Goal: Entertainment & Leisure: Consume media (video, audio)

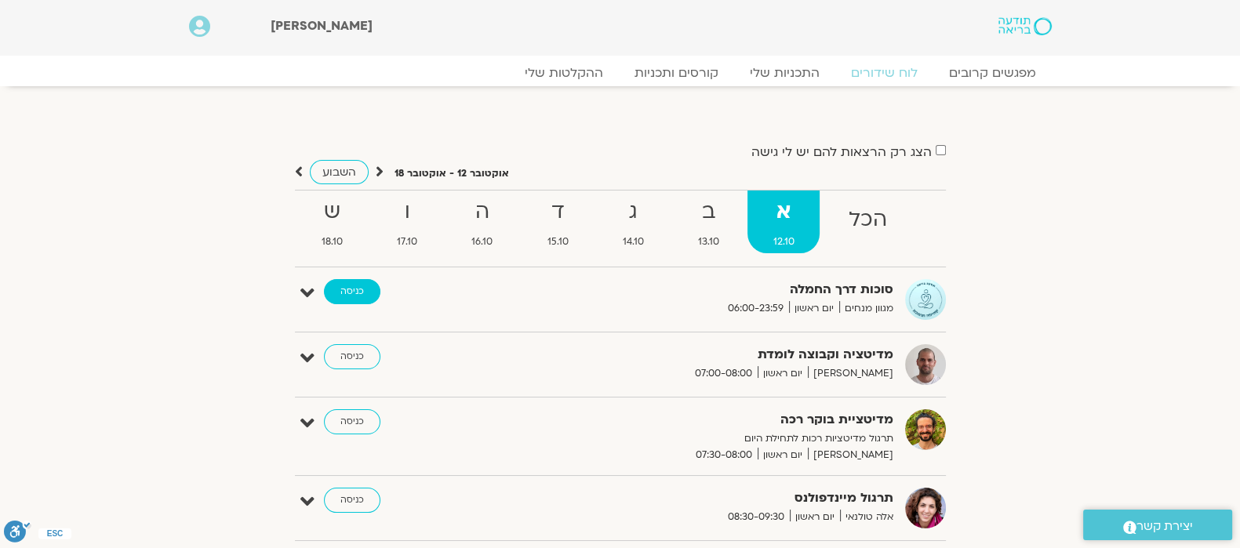
click at [351, 291] on link "כניסה" at bounding box center [352, 291] width 56 height 25
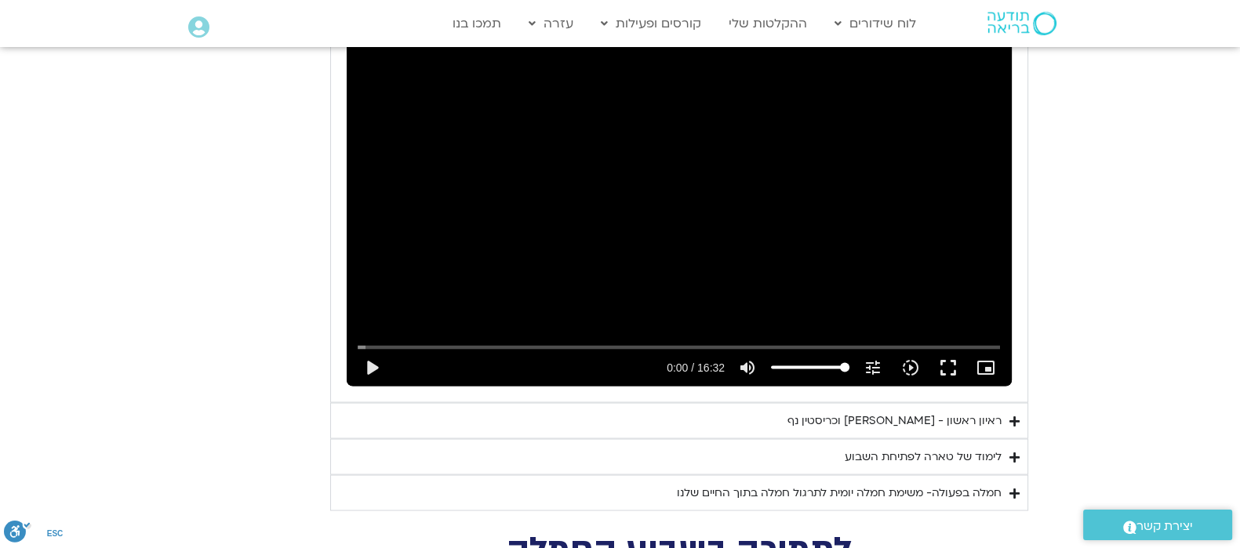
scroll to position [3608, 0]
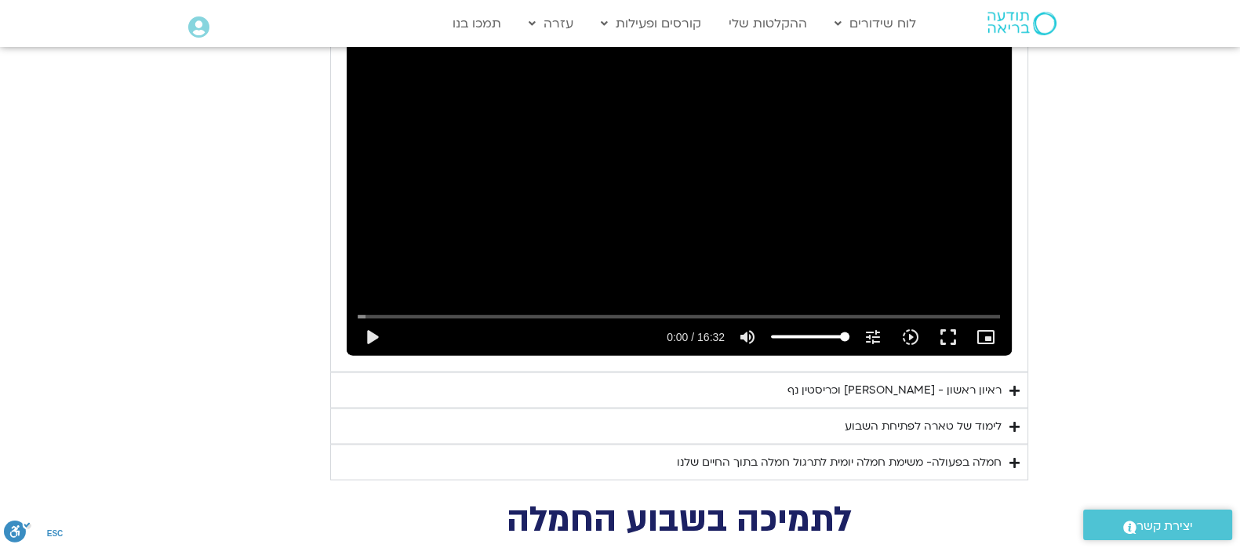
click at [887, 381] on div "ראיון ראשון - [PERSON_NAME] וכריסטין נף" at bounding box center [895, 390] width 214 height 19
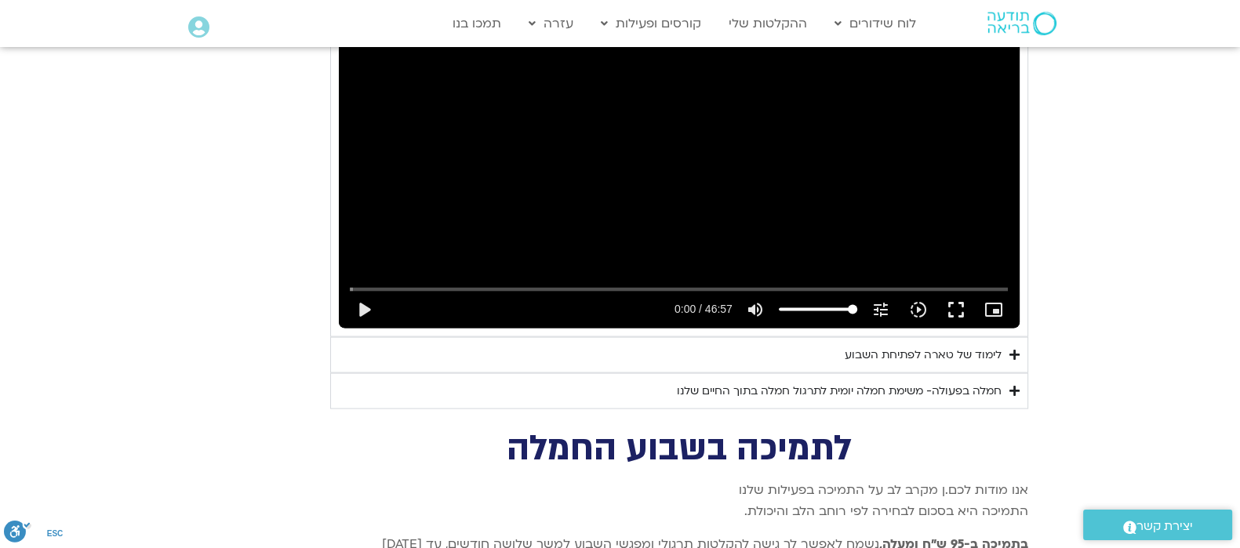
scroll to position [4099, 0]
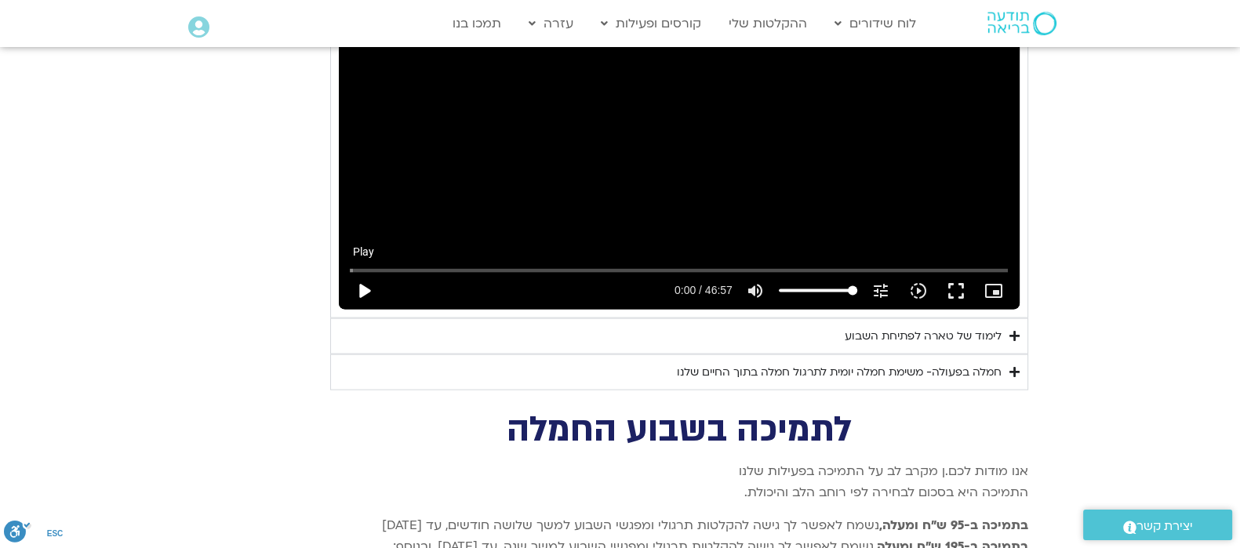
click at [362, 272] on button "play_arrow" at bounding box center [364, 291] width 38 height 38
click at [367, 266] on input "Seek" at bounding box center [679, 270] width 658 height 9
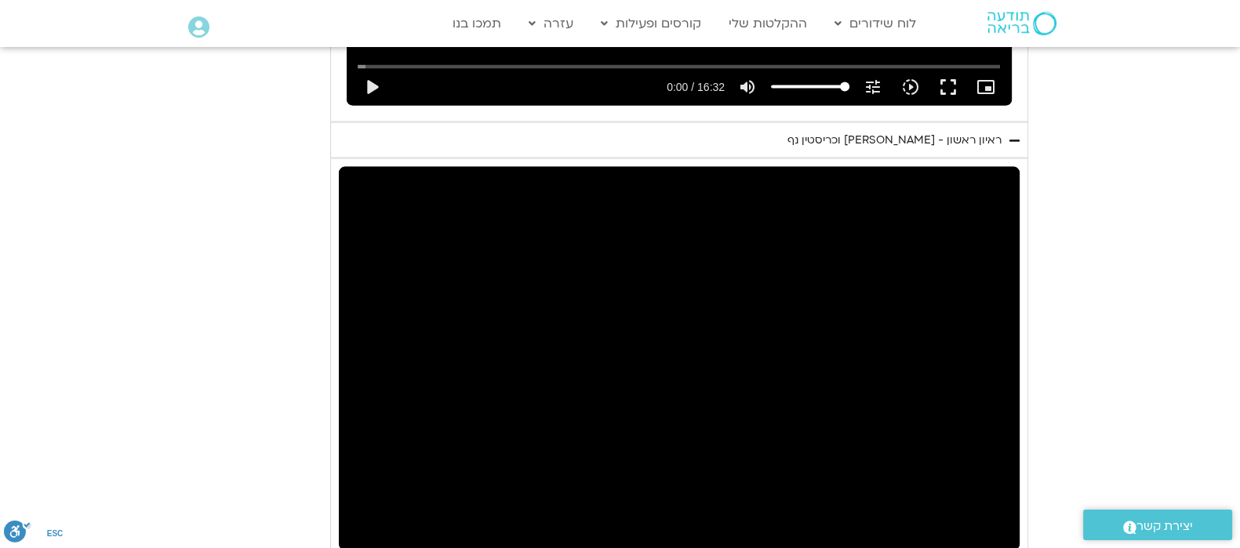
scroll to position [3903, 0]
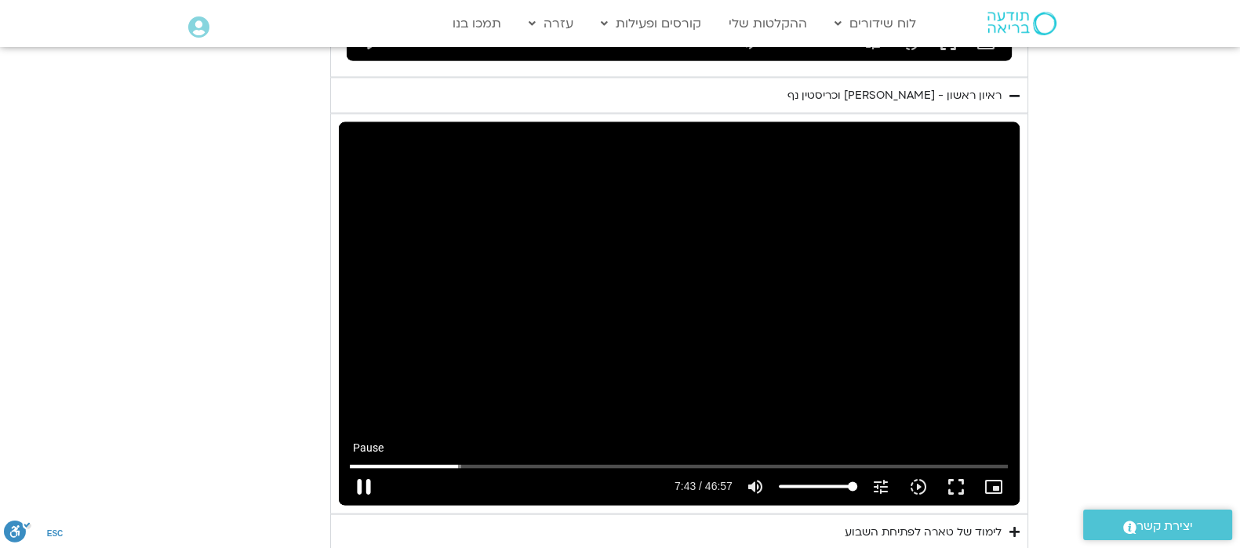
click at [368, 468] on button "pause" at bounding box center [364, 487] width 38 height 38
click at [364, 468] on button "play_arrow" at bounding box center [364, 487] width 38 height 38
click at [480, 462] on input "Seek" at bounding box center [679, 466] width 658 height 9
click at [471, 462] on input "Seek" at bounding box center [679, 466] width 658 height 9
click at [363, 468] on button "pause" at bounding box center [364, 487] width 38 height 38
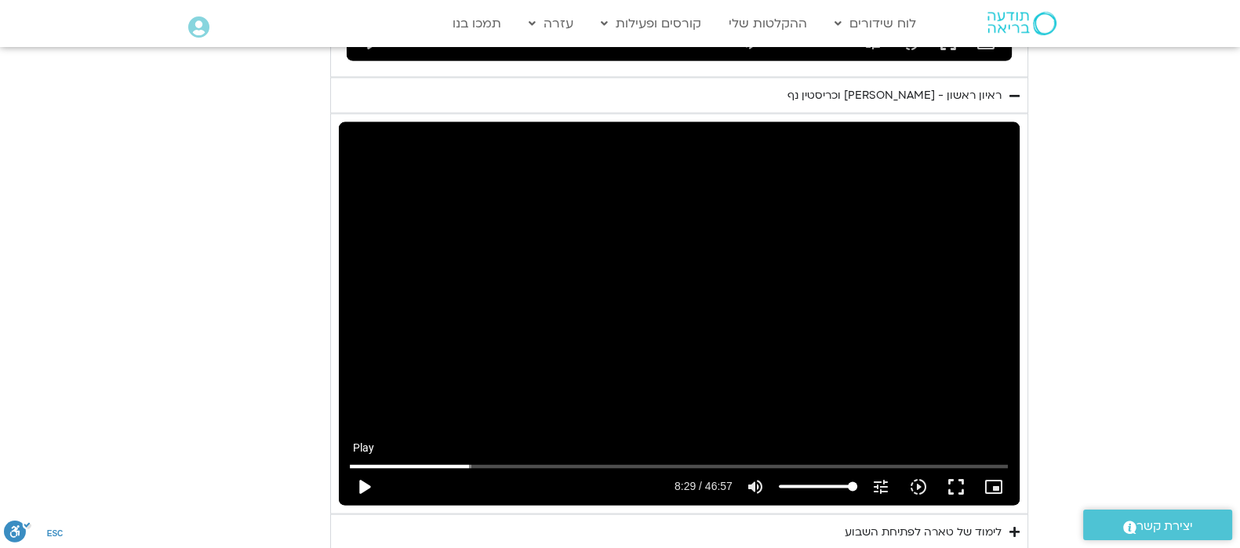
click at [366, 468] on button "play_arrow" at bounding box center [364, 487] width 38 height 38
click at [358, 468] on button "pause" at bounding box center [364, 487] width 38 height 38
click at [362, 468] on button "play_arrow" at bounding box center [364, 487] width 38 height 38
click at [479, 462] on input "Seek" at bounding box center [679, 466] width 658 height 9
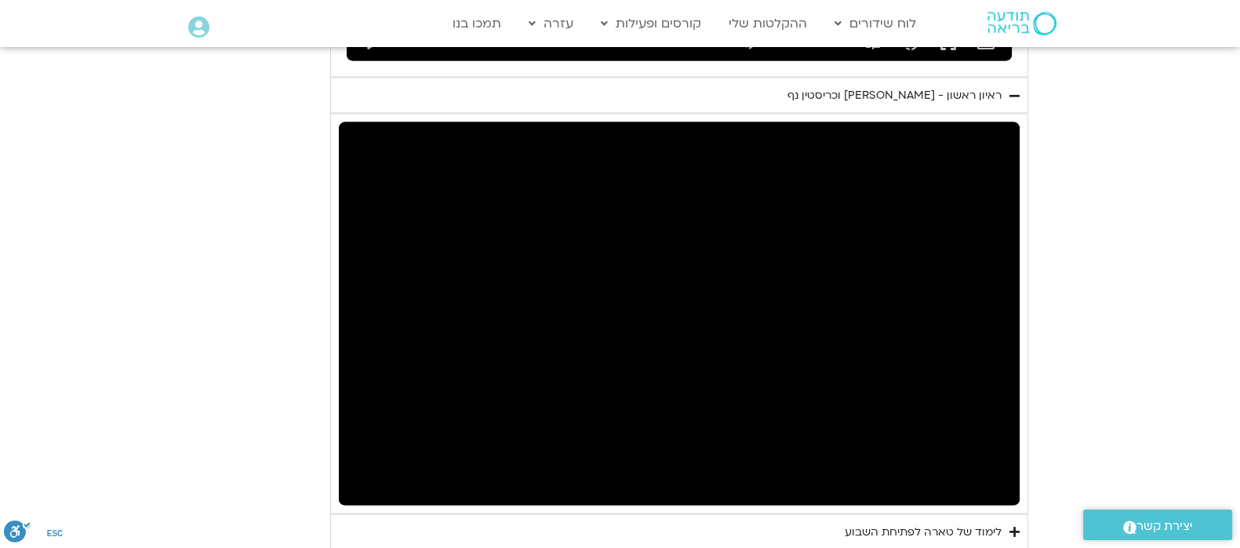
click at [361, 468] on button "pause" at bounding box center [364, 487] width 38 height 38
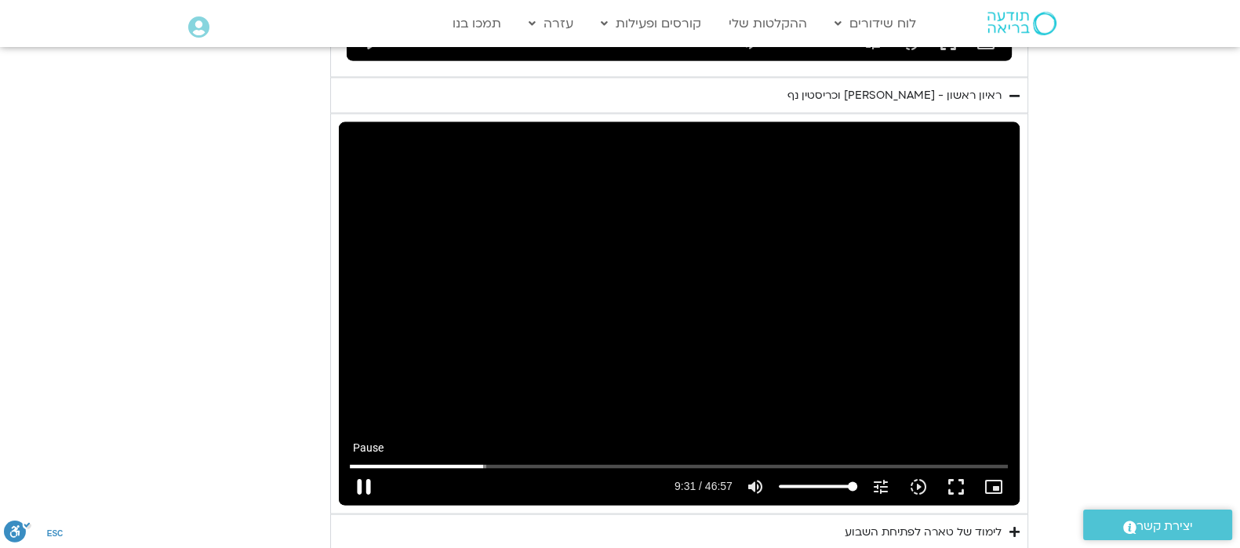
click at [355, 468] on button "pause" at bounding box center [364, 487] width 38 height 38
click at [364, 468] on button "play_arrow" at bounding box center [364, 487] width 38 height 38
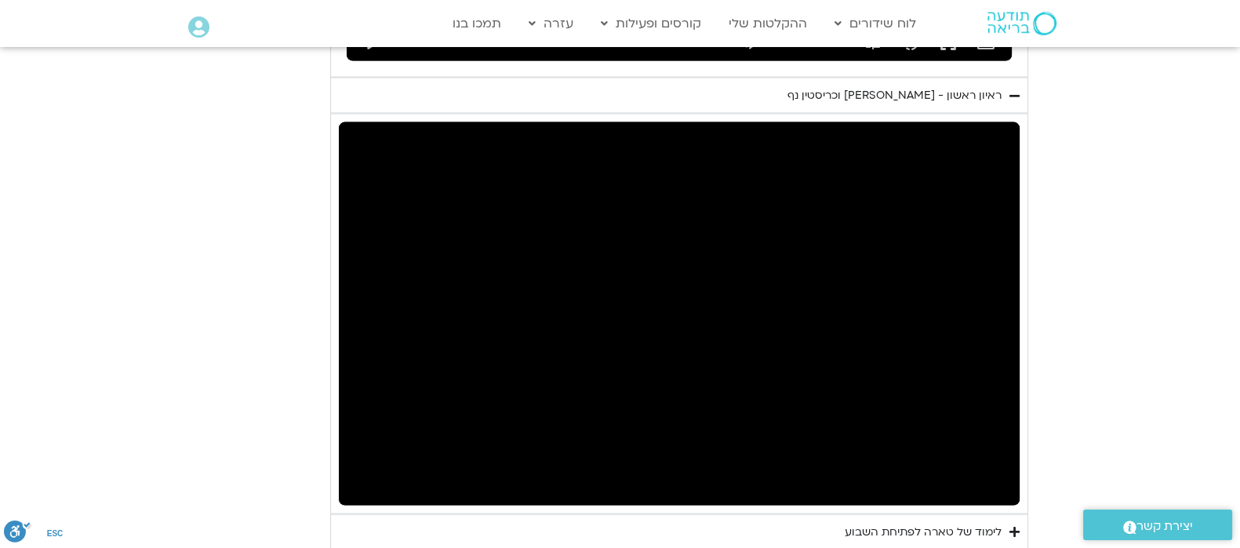
click at [360, 468] on button "pause" at bounding box center [364, 487] width 38 height 38
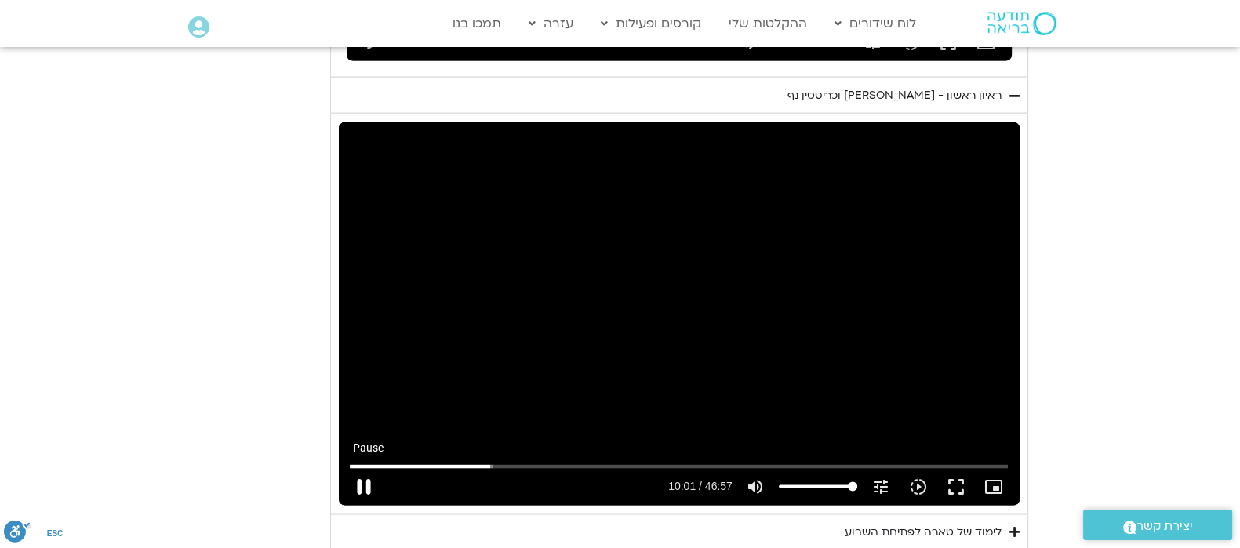
click at [366, 468] on button "pause" at bounding box center [364, 487] width 38 height 38
click at [361, 468] on button "play_arrow" at bounding box center [364, 487] width 38 height 38
click at [368, 468] on button "pause" at bounding box center [364, 487] width 38 height 38
click at [369, 468] on button "play_arrow" at bounding box center [364, 487] width 38 height 38
click at [364, 468] on button "pause" at bounding box center [364, 487] width 38 height 38
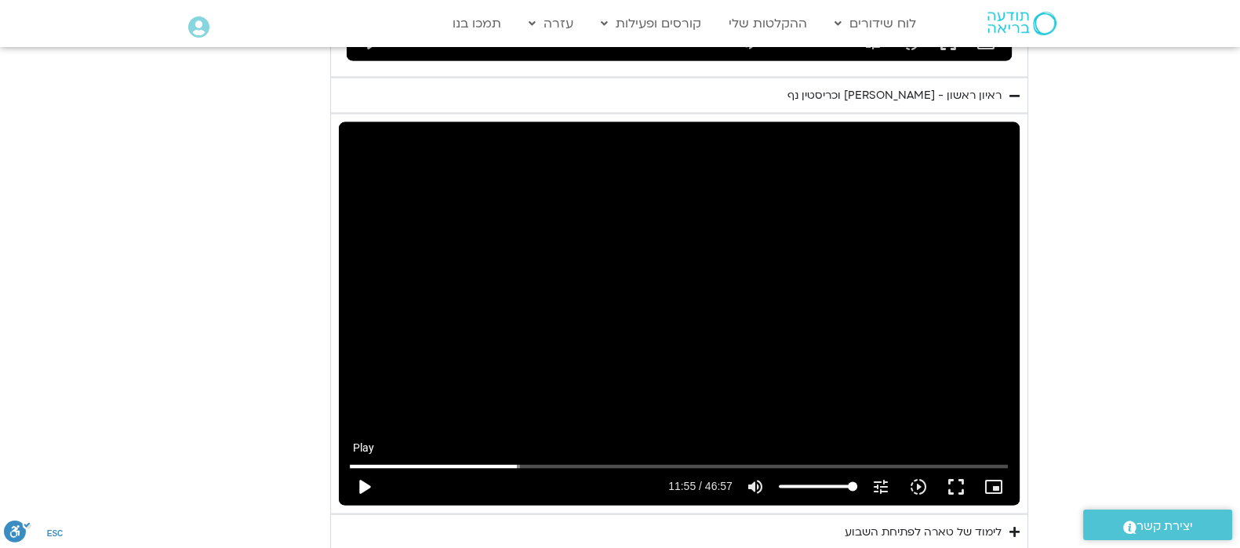
click at [363, 468] on button "play_arrow" at bounding box center [364, 487] width 38 height 38
click at [364, 468] on button "pause" at bounding box center [364, 487] width 38 height 38
click at [364, 468] on button "play_arrow" at bounding box center [364, 487] width 38 height 38
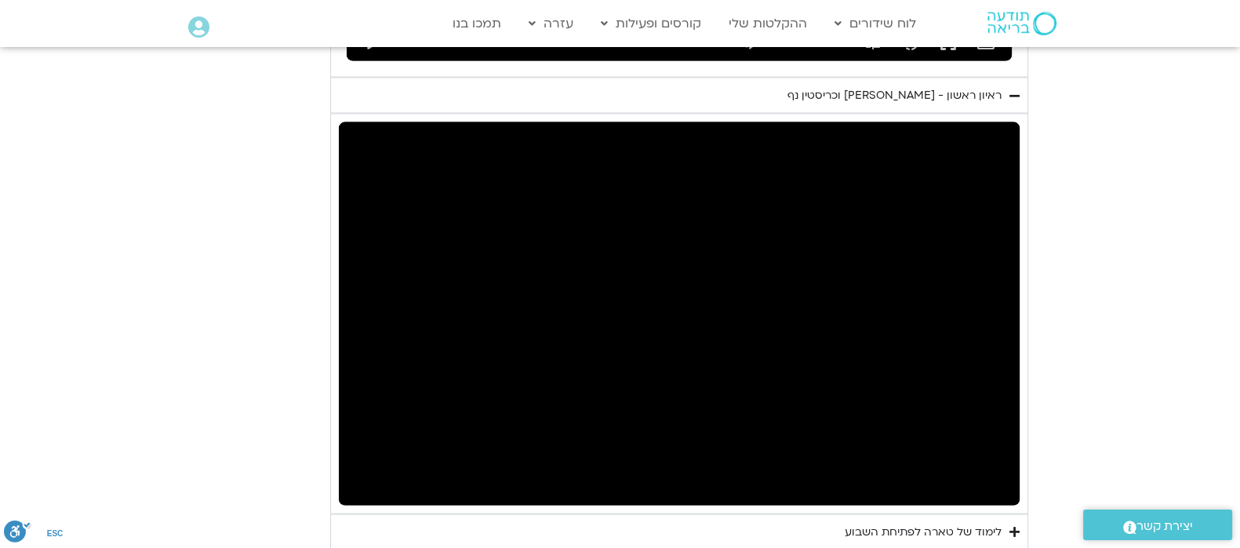
click at [364, 468] on button "pause" at bounding box center [364, 487] width 38 height 38
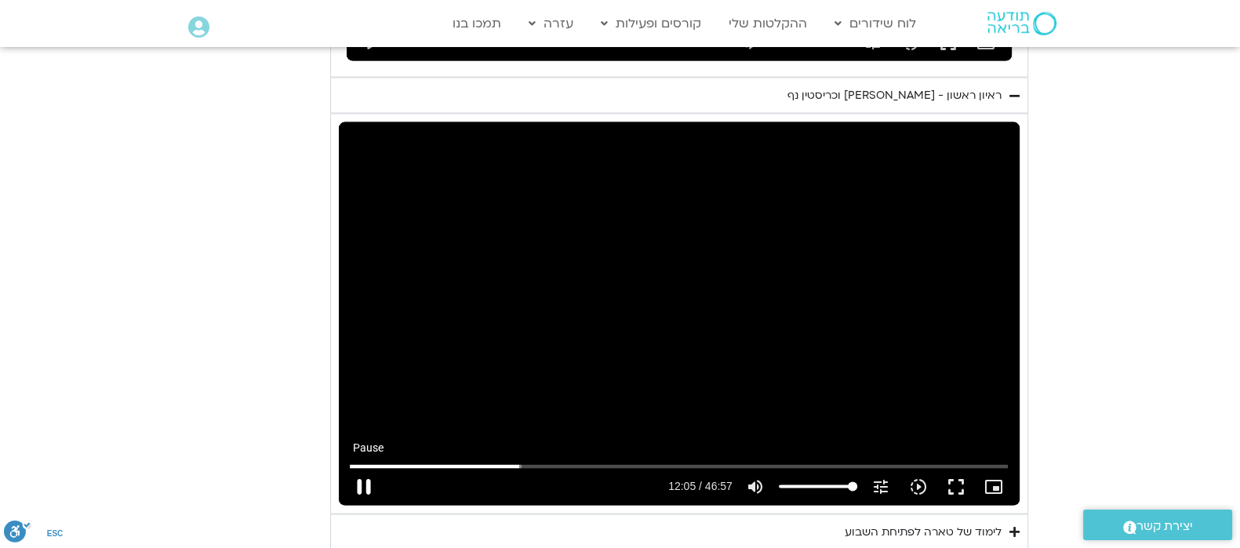
drag, startPoint x: 365, startPoint y: 457, endPoint x: 370, endPoint y: 473, distance: 16.6
click at [371, 472] on button "pause" at bounding box center [364, 487] width 38 height 38
click at [365, 468] on button "play_arrow" at bounding box center [364, 487] width 38 height 38
click at [369, 468] on button "pause" at bounding box center [364, 487] width 38 height 38
click at [519, 462] on input "Seek" at bounding box center [679, 466] width 658 height 9
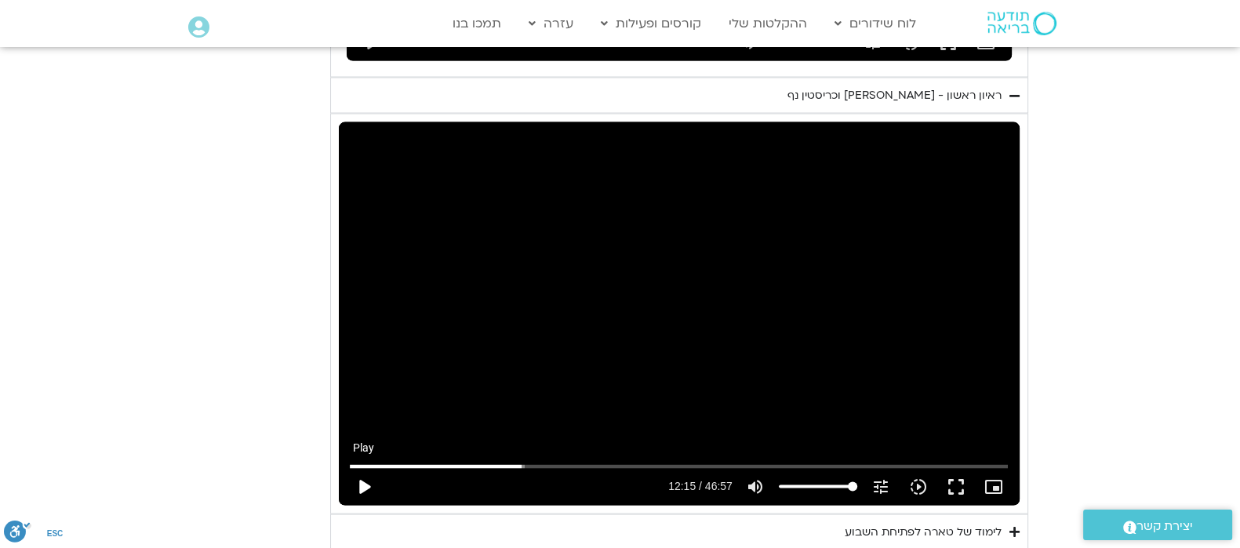
click at [363, 468] on button "play_arrow" at bounding box center [364, 487] width 38 height 38
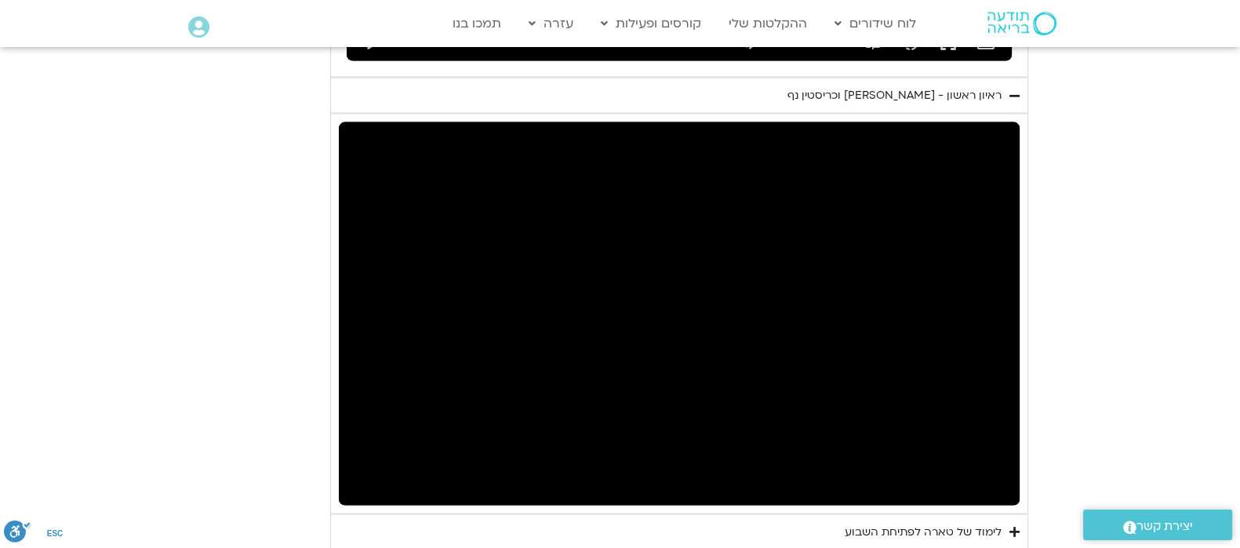
click at [363, 468] on button "pause" at bounding box center [364, 487] width 38 height 38
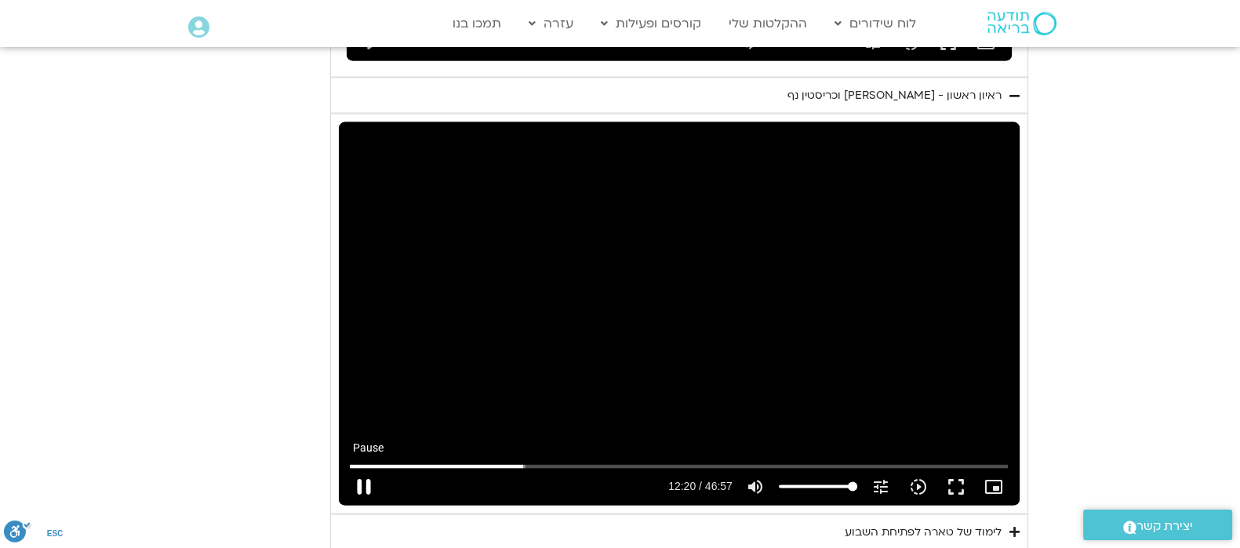
click at [364, 468] on button "pause" at bounding box center [364, 487] width 38 height 38
click at [519, 462] on input "Seek" at bounding box center [679, 466] width 658 height 9
click at [361, 468] on button "play_arrow" at bounding box center [364, 487] width 38 height 38
click at [365, 468] on button "pause" at bounding box center [364, 487] width 38 height 38
click at [365, 468] on button "play_arrow" at bounding box center [364, 487] width 38 height 38
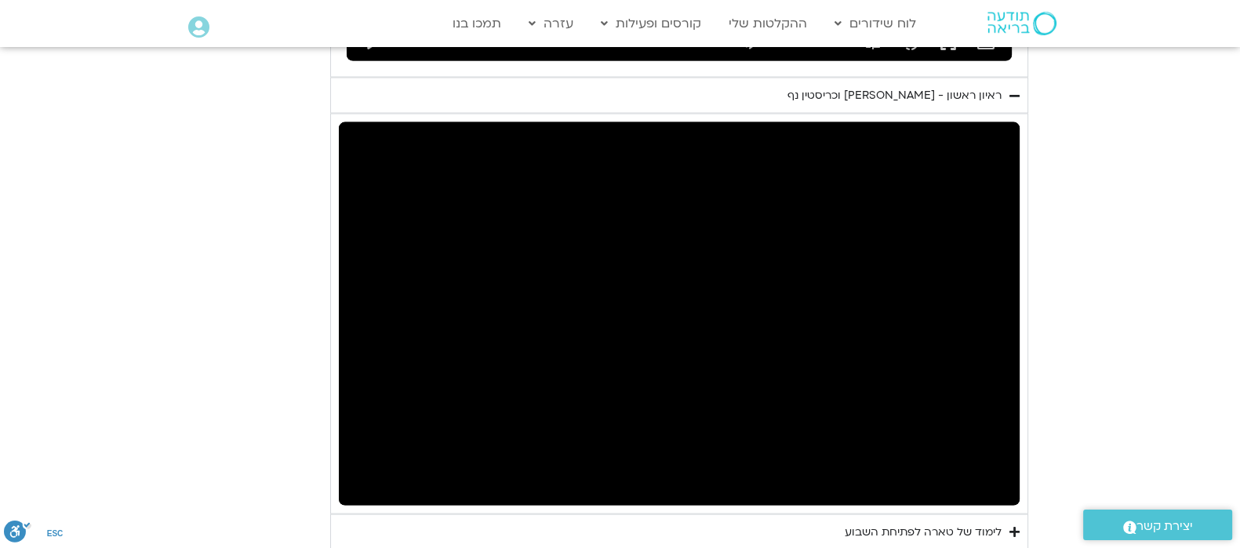
click at [365, 468] on button "pause" at bounding box center [364, 487] width 38 height 38
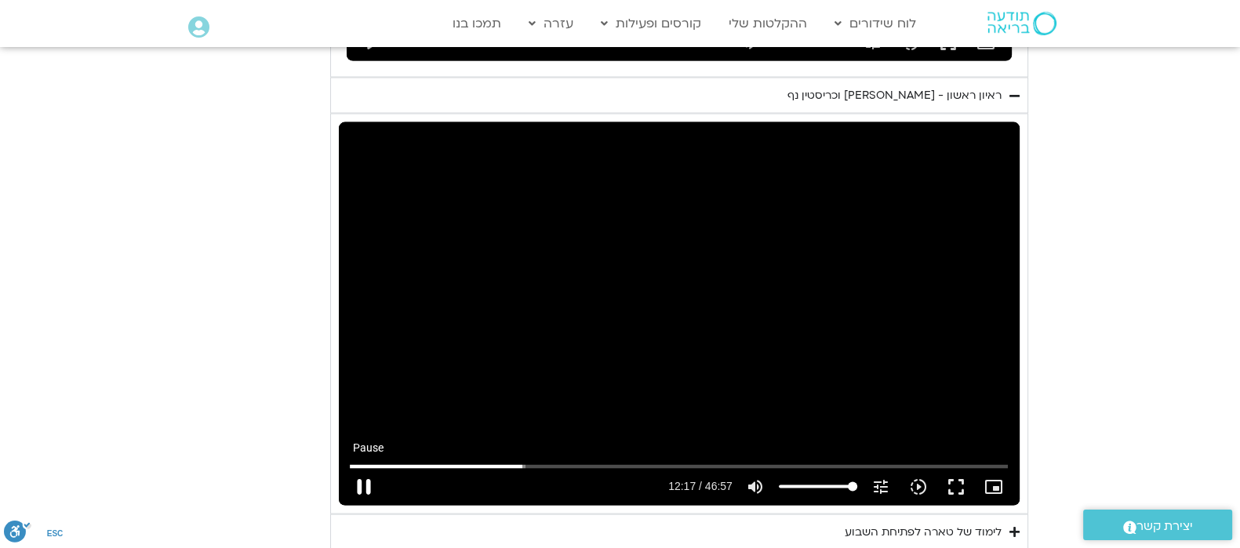
click at [356, 468] on button "pause" at bounding box center [364, 487] width 38 height 38
click at [361, 468] on button "play_arrow" at bounding box center [364, 487] width 38 height 38
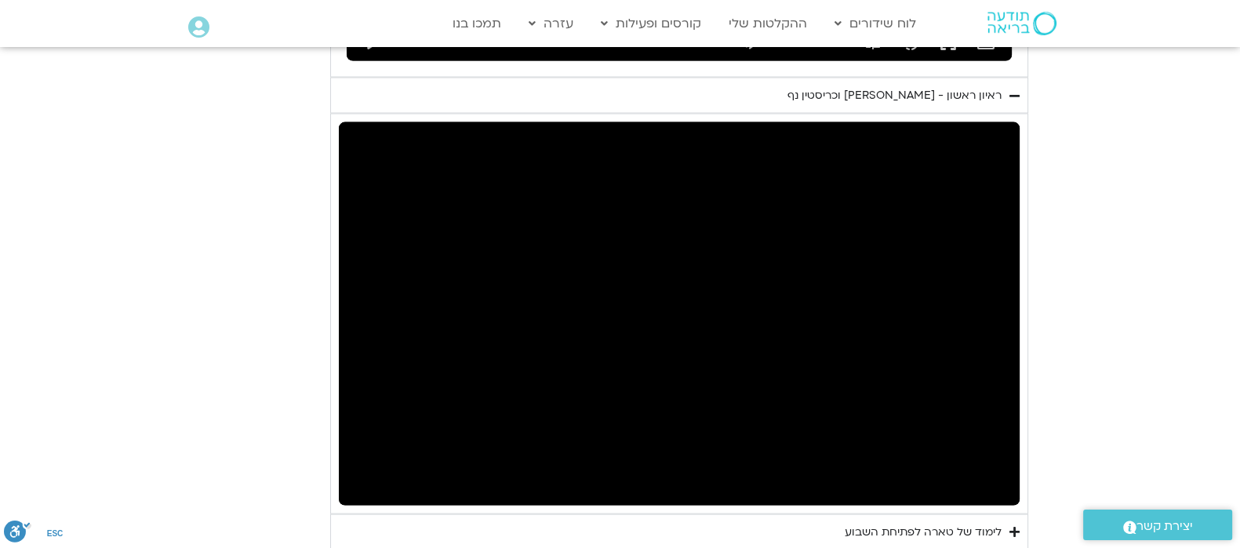
click at [361, 468] on button "pause" at bounding box center [364, 487] width 38 height 38
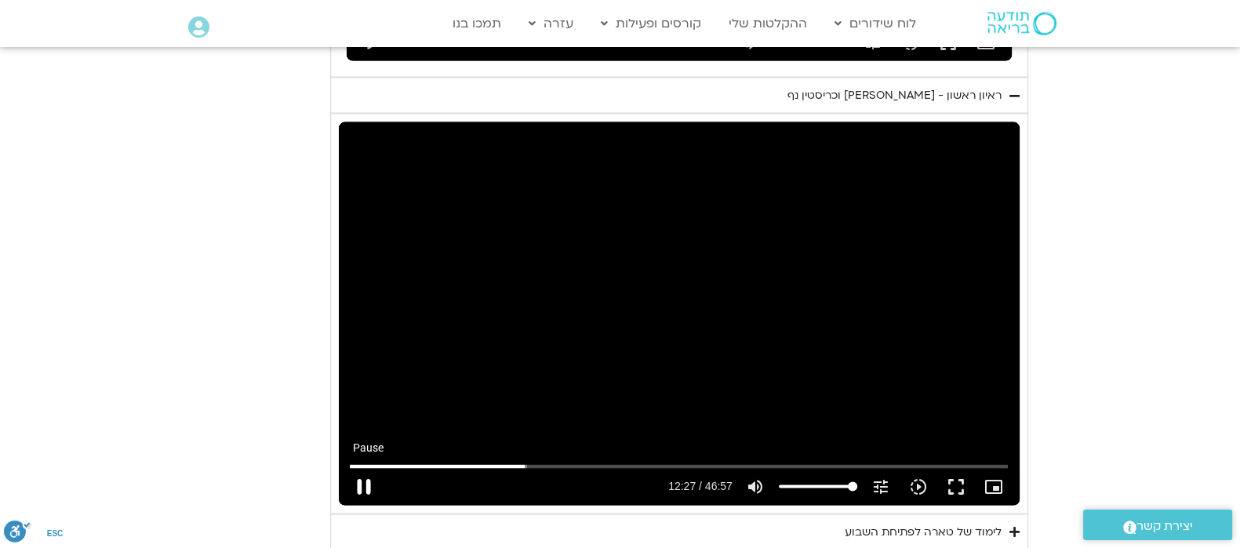
click at [361, 468] on button "pause" at bounding box center [364, 487] width 38 height 38
click at [366, 468] on button "play_arrow" at bounding box center [364, 487] width 38 height 38
click at [359, 468] on button "pause" at bounding box center [364, 487] width 38 height 38
click at [364, 468] on button "play_arrow" at bounding box center [364, 487] width 38 height 38
click at [365, 468] on button "pause" at bounding box center [364, 487] width 38 height 38
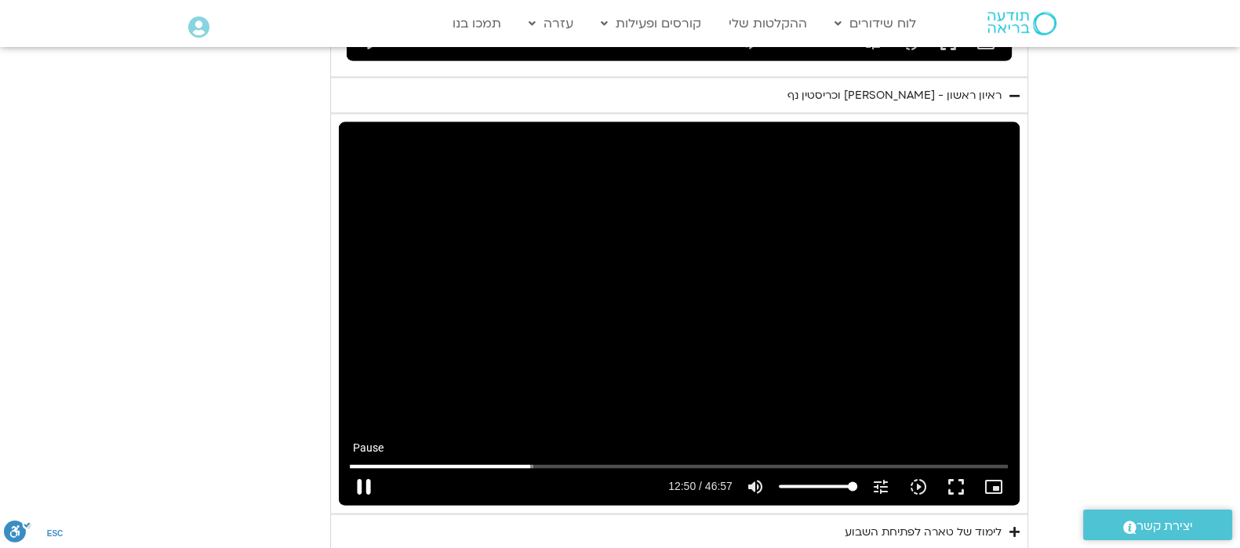
click at [361, 468] on button "pause" at bounding box center [364, 487] width 38 height 38
type input "771.122134"
